Goal: Find contact information: Find contact information

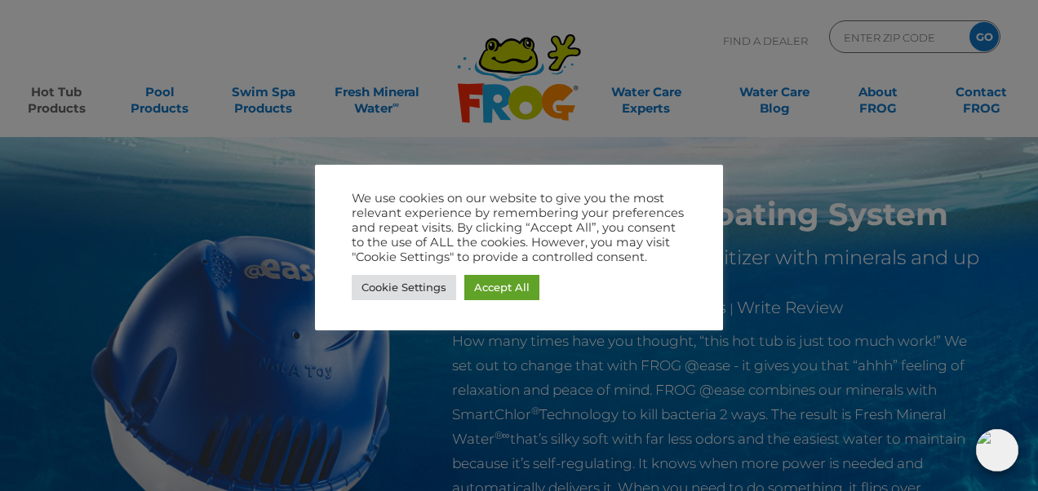
click at [676, 160] on div at bounding box center [519, 245] width 1038 height 491
click at [442, 281] on link "Cookie Settings" at bounding box center [404, 287] width 104 height 25
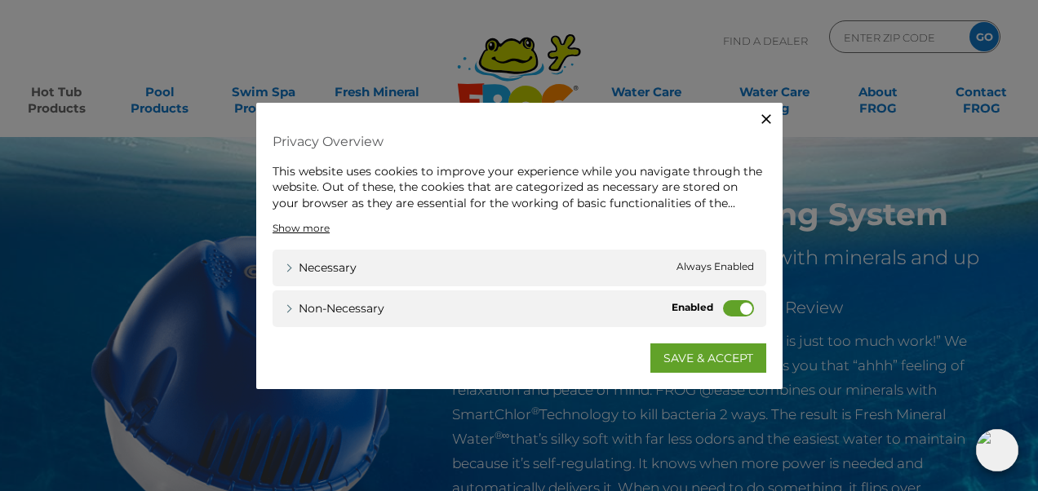
click at [769, 122] on icon "button" at bounding box center [767, 118] width 10 height 10
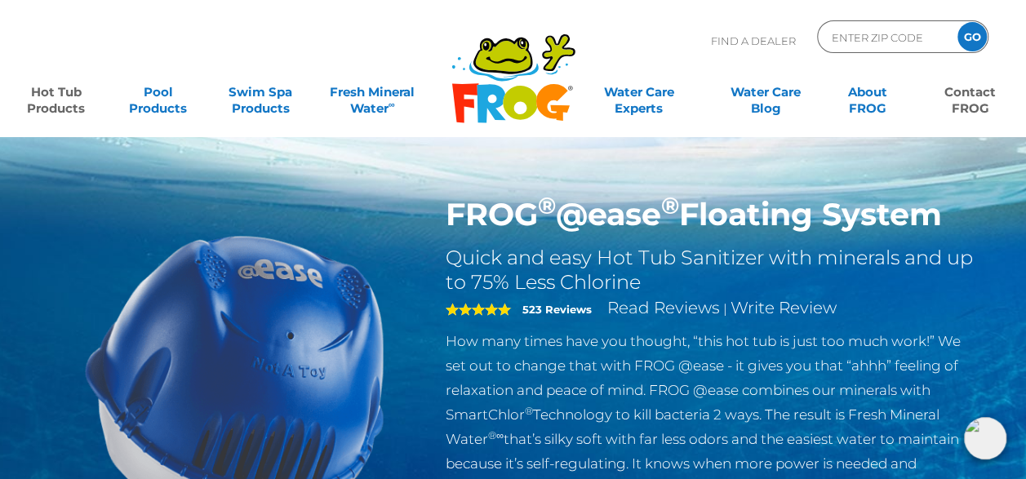
click at [965, 100] on link "Contact FROG" at bounding box center [970, 92] width 79 height 33
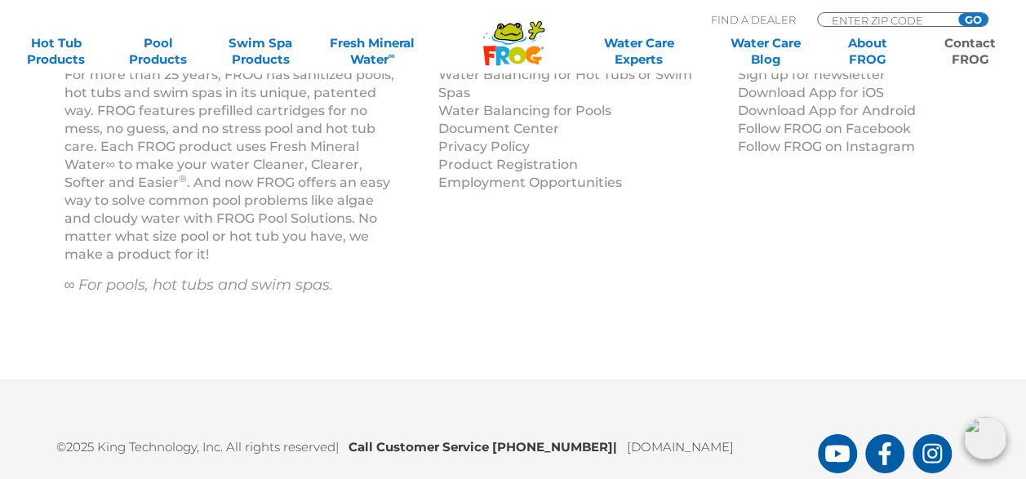
scroll to position [2652, 0]
